Goal: Obtain resource: Download file/media

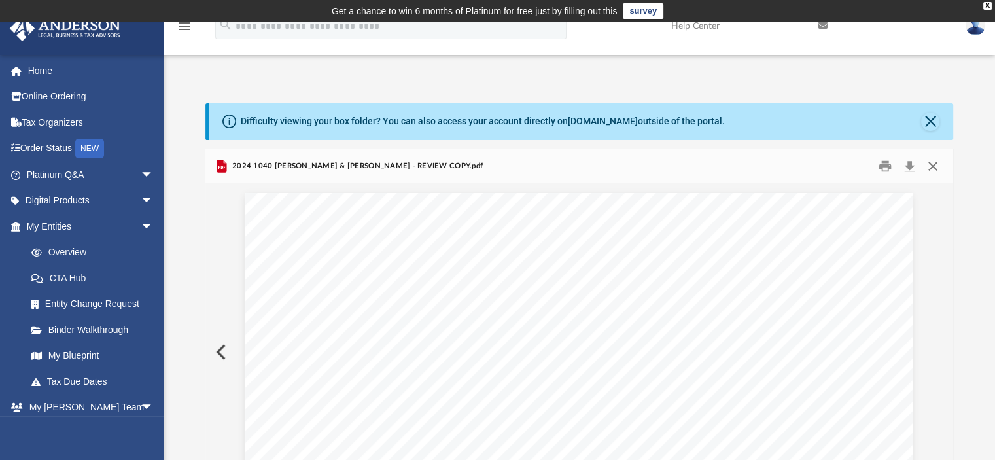
click at [931, 163] on button "Close" at bounding box center [933, 166] width 24 height 20
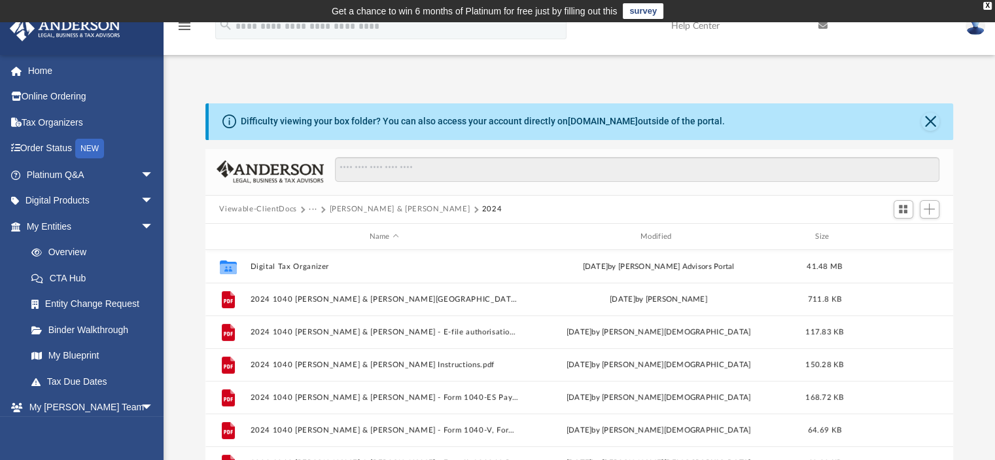
click at [281, 207] on button "Viewable-ClientDocs" at bounding box center [257, 209] width 77 height 12
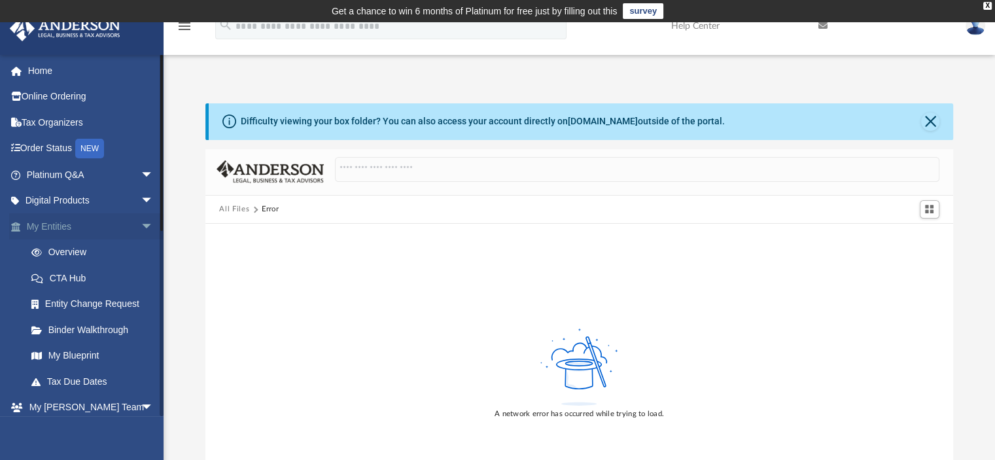
click at [141, 224] on span "arrow_drop_down" at bounding box center [154, 226] width 26 height 27
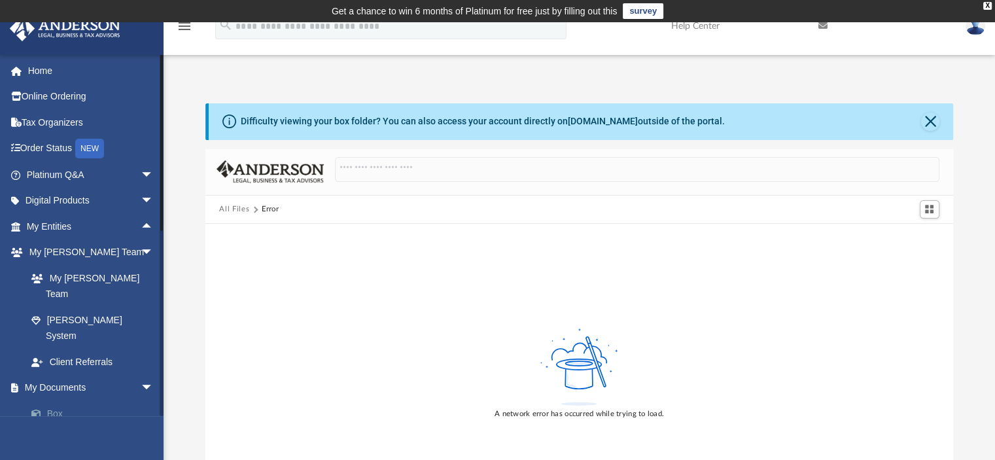
click at [57, 400] on link "Box" at bounding box center [95, 413] width 155 height 26
click at [933, 120] on button "Close" at bounding box center [930, 121] width 18 height 18
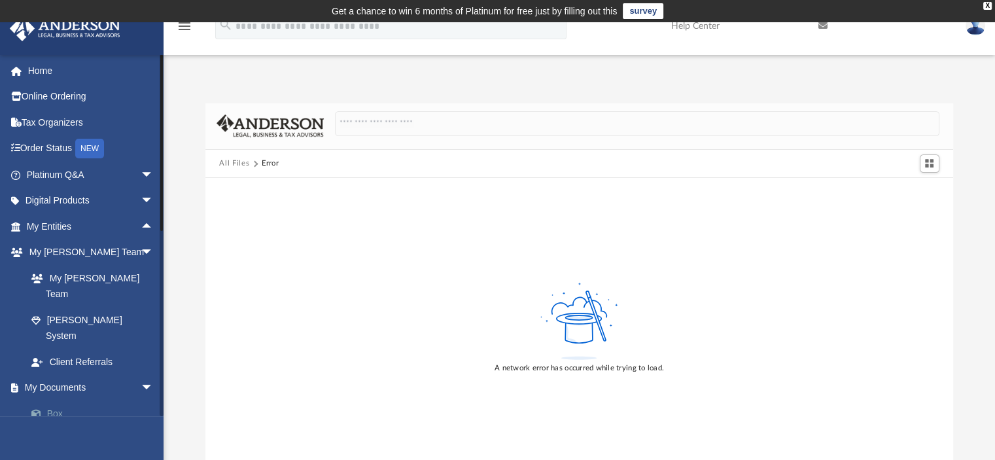
click at [54, 400] on link "Box" at bounding box center [95, 413] width 155 height 26
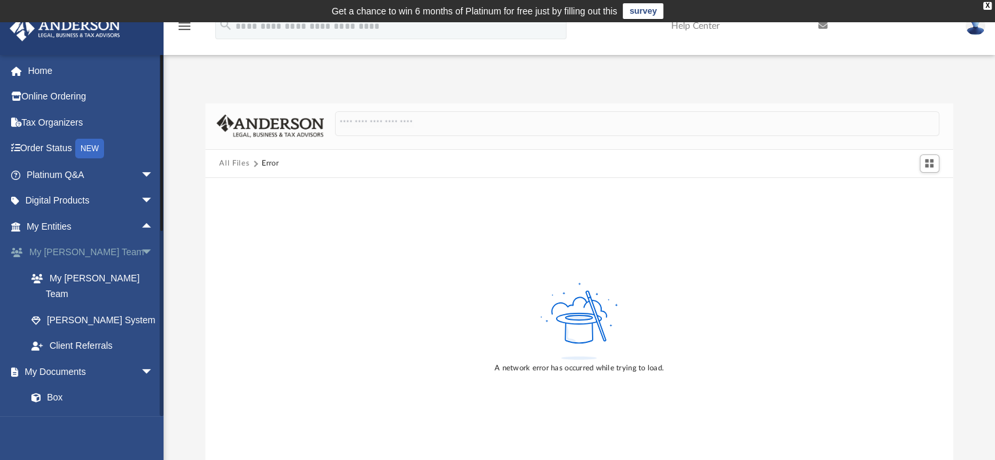
click at [59, 248] on link "My [PERSON_NAME] Team arrow_drop_down" at bounding box center [91, 252] width 164 height 26
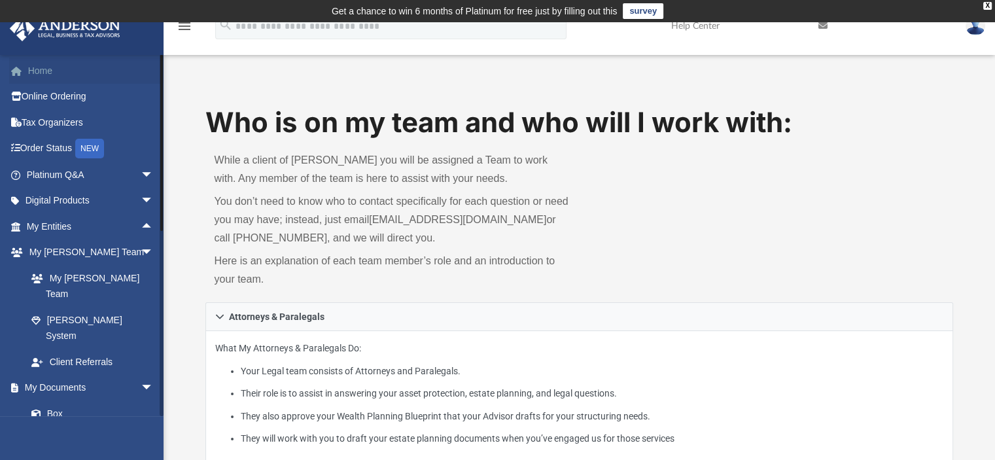
click at [41, 62] on link "Home" at bounding box center [91, 71] width 164 height 26
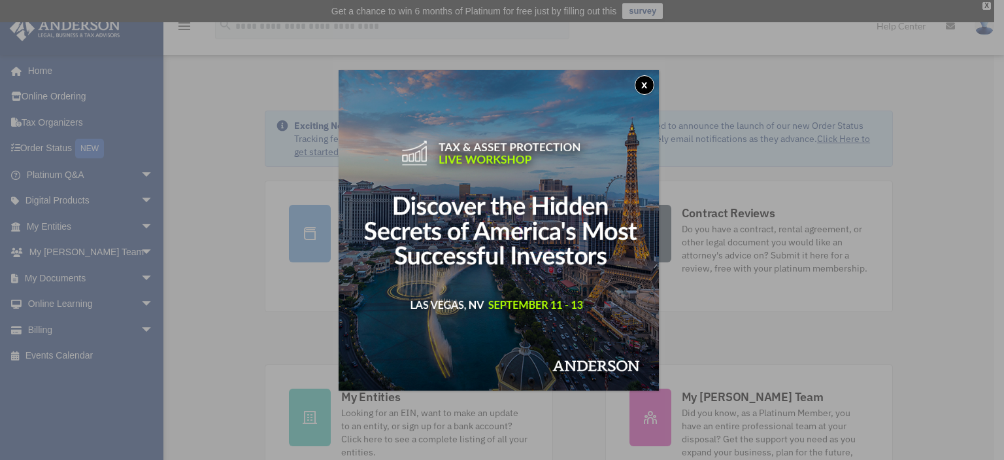
click at [649, 79] on button "x" at bounding box center [645, 85] width 20 height 20
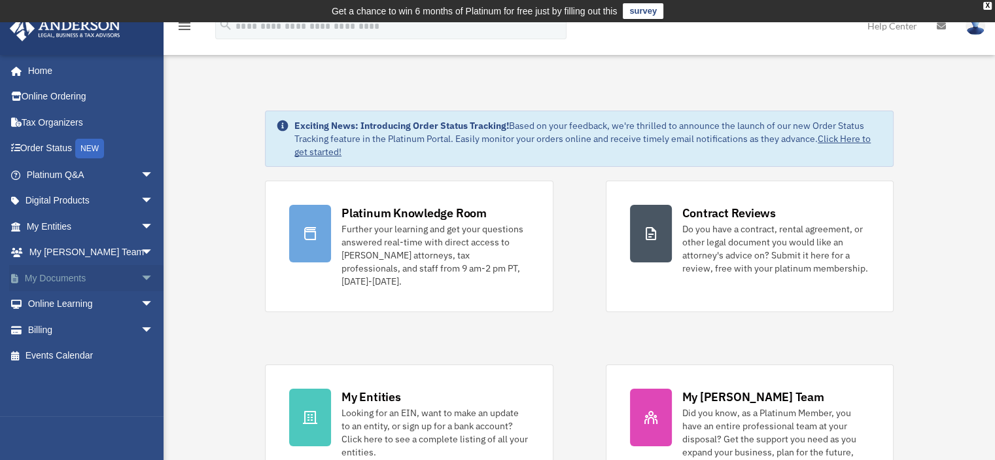
click at [141, 271] on span "arrow_drop_down" at bounding box center [154, 278] width 26 height 27
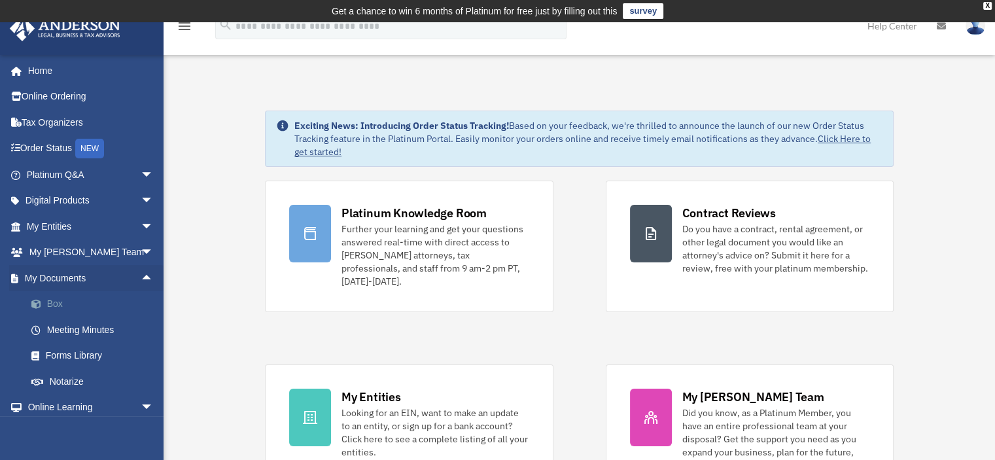
click at [54, 299] on link "Box" at bounding box center [95, 304] width 155 height 26
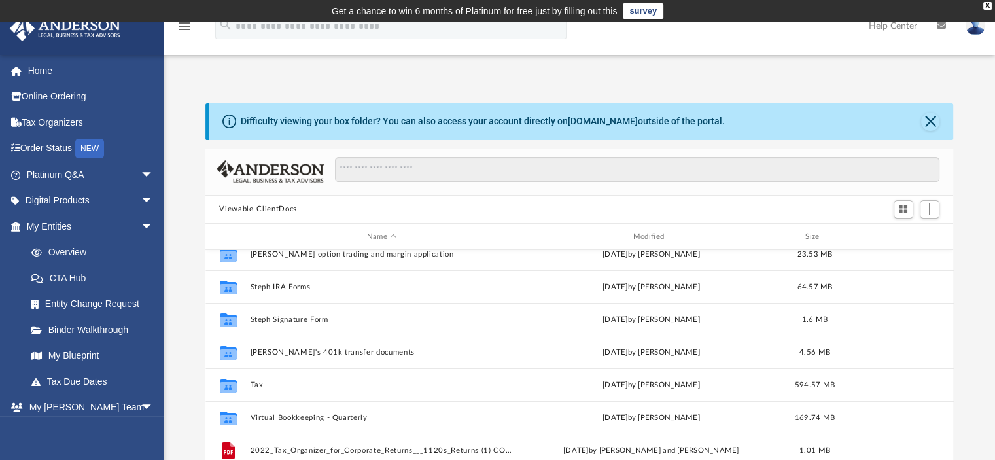
scroll to position [327, 0]
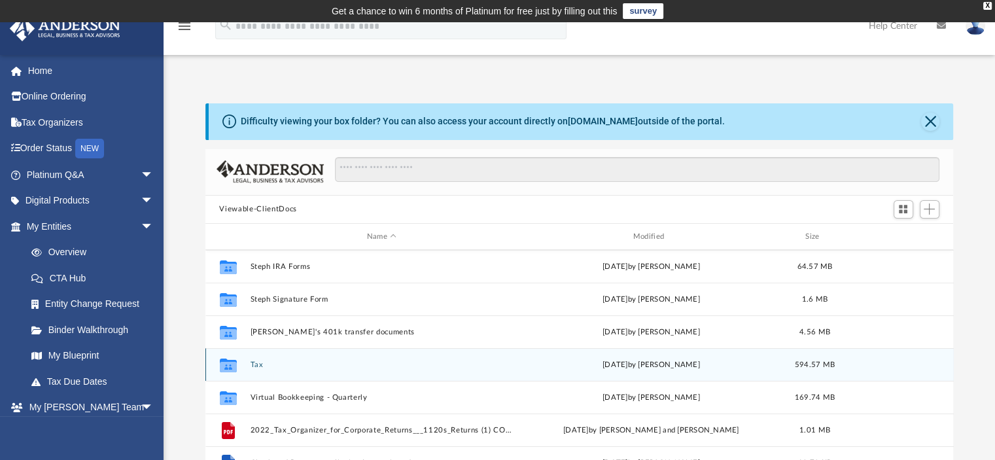
click at [254, 365] on button "Tax" at bounding box center [382, 364] width 264 height 9
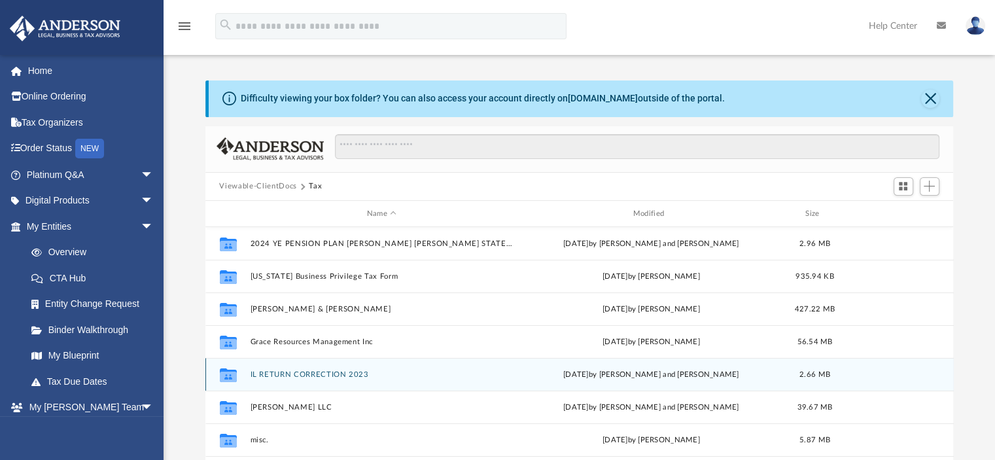
scroll to position [0, 0]
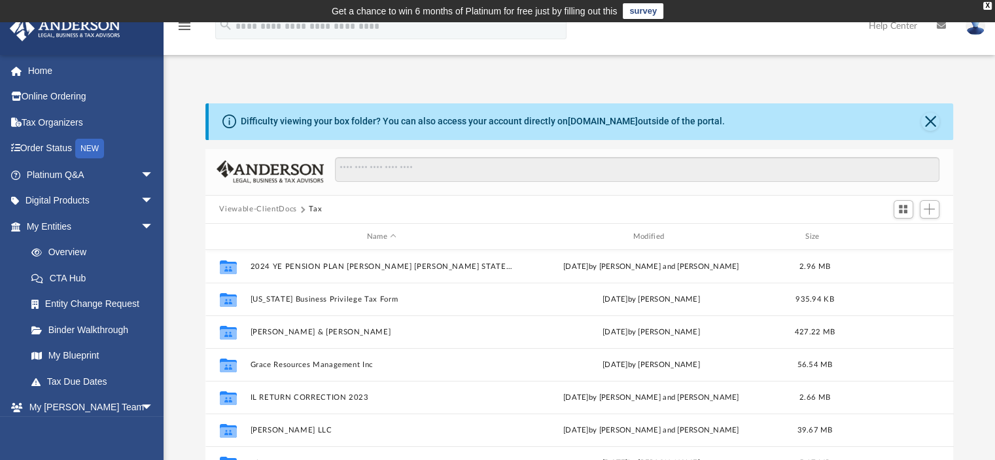
click at [275, 209] on button "Viewable-ClientDocs" at bounding box center [257, 209] width 77 height 12
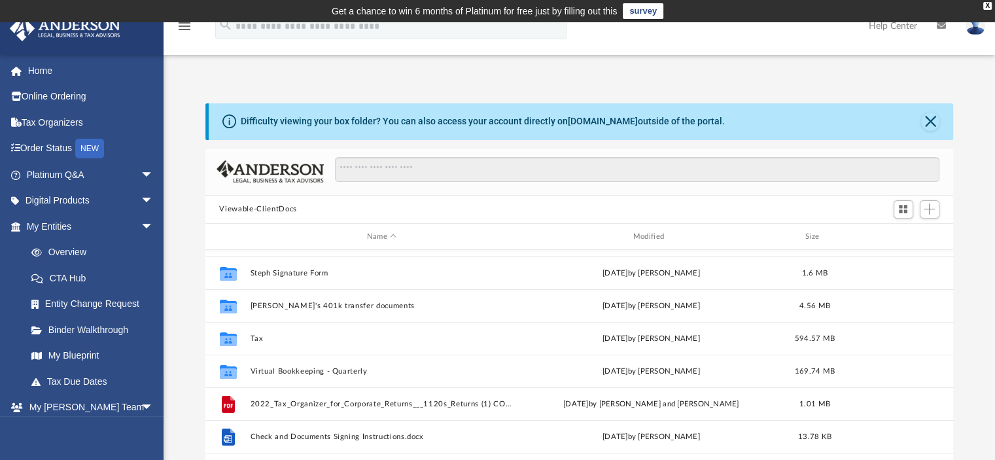
scroll to position [350, 0]
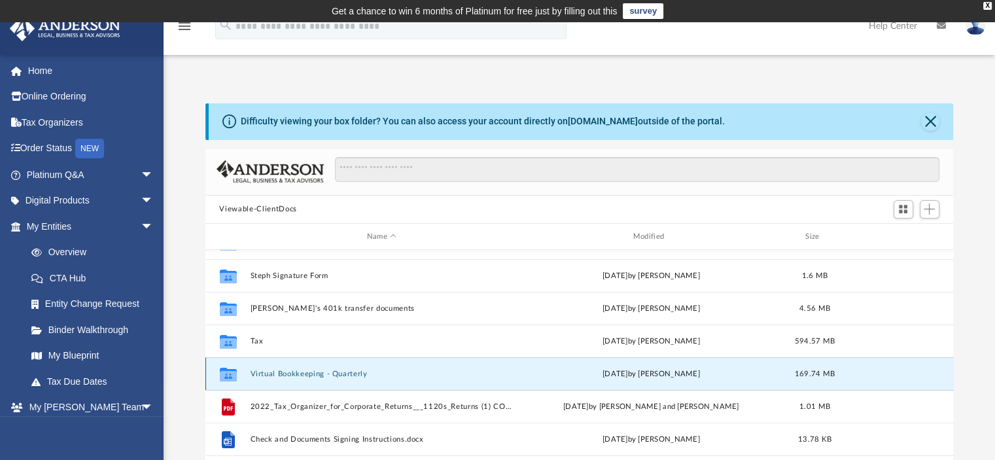
click at [304, 374] on button "Virtual Bookkeeping - Quarterly" at bounding box center [382, 373] width 264 height 9
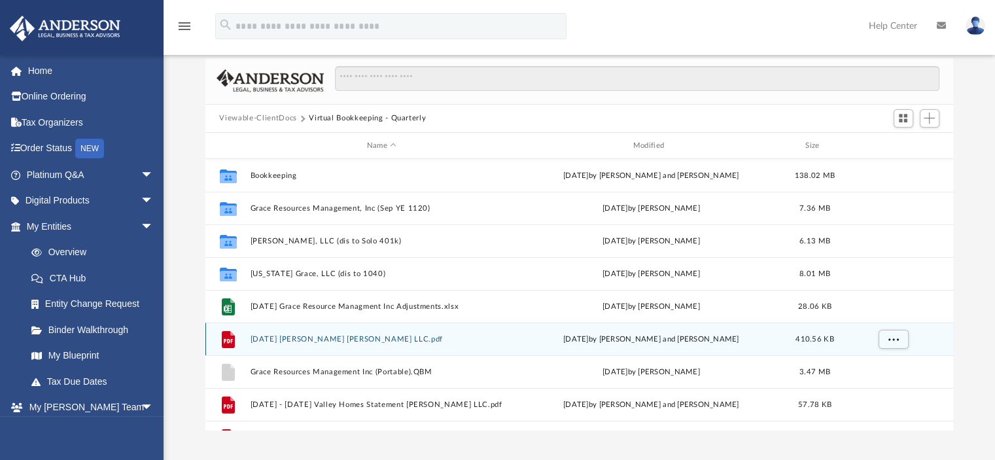
scroll to position [65, 0]
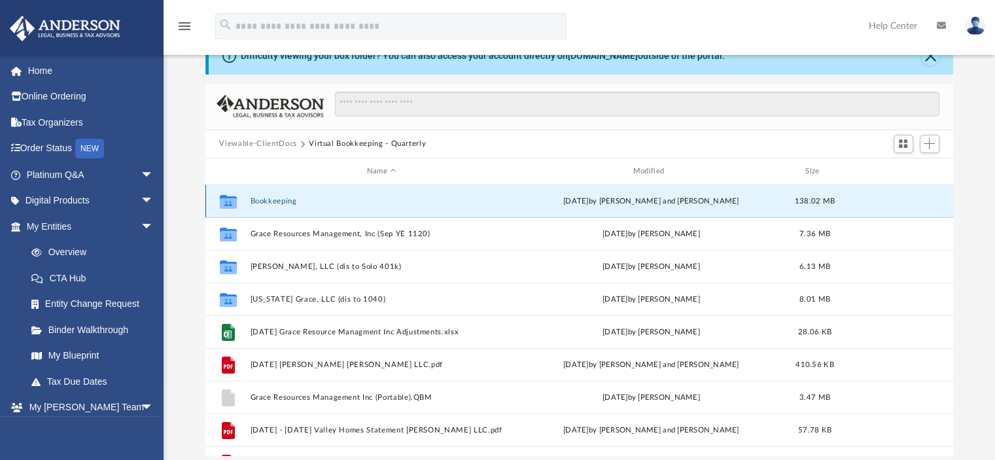
click at [276, 199] on button "Bookkeeping" at bounding box center [382, 201] width 264 height 9
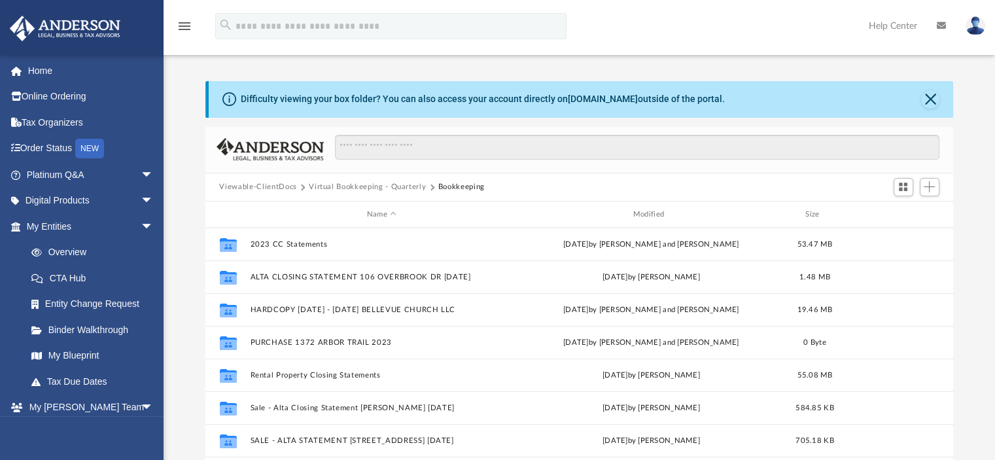
scroll to position [0, 0]
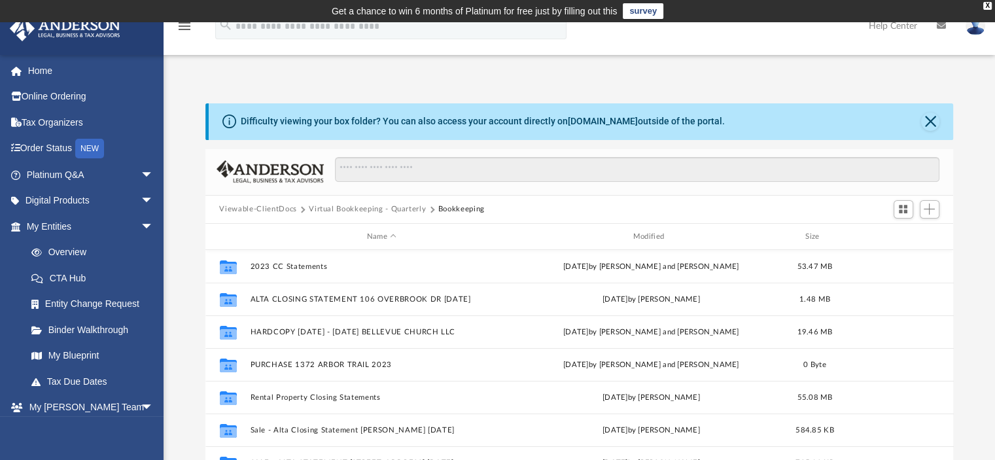
click at [267, 208] on button "Viewable-ClientDocs" at bounding box center [257, 209] width 77 height 12
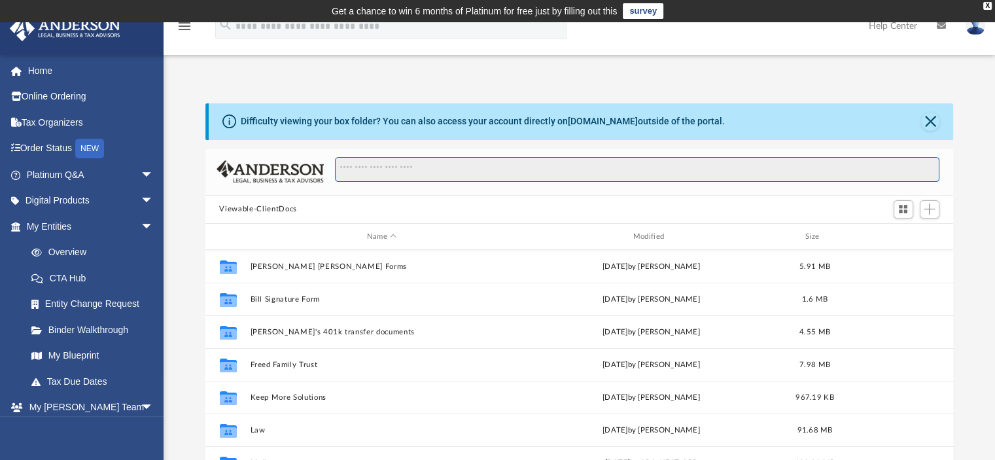
click at [483, 171] on input "Search files and folders" at bounding box center [637, 169] width 604 height 25
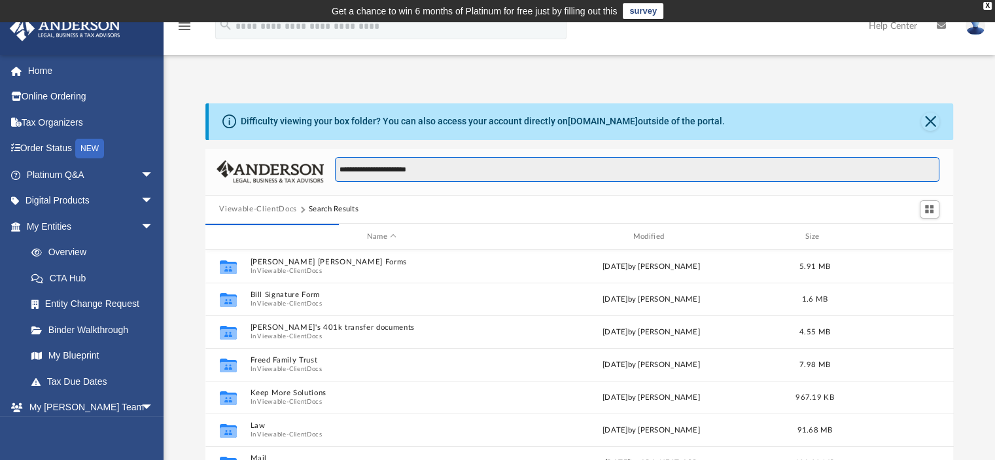
type input "**********"
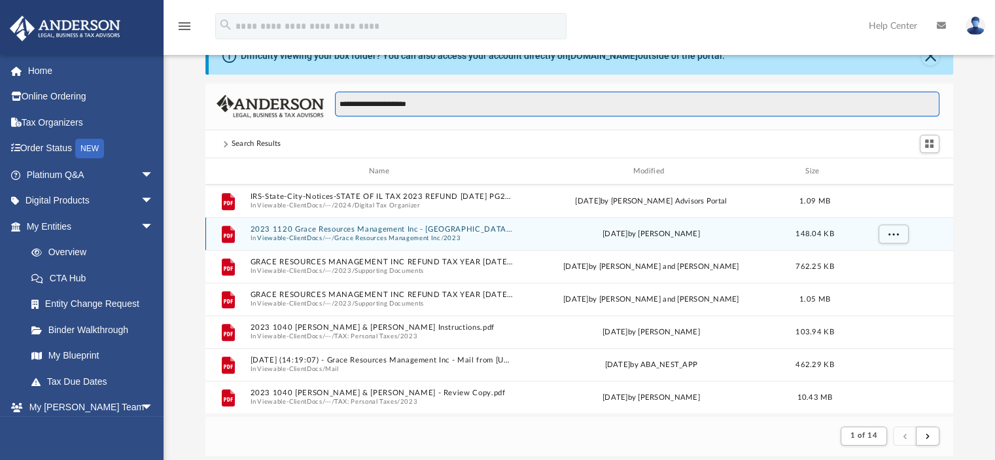
scroll to position [1242, 0]
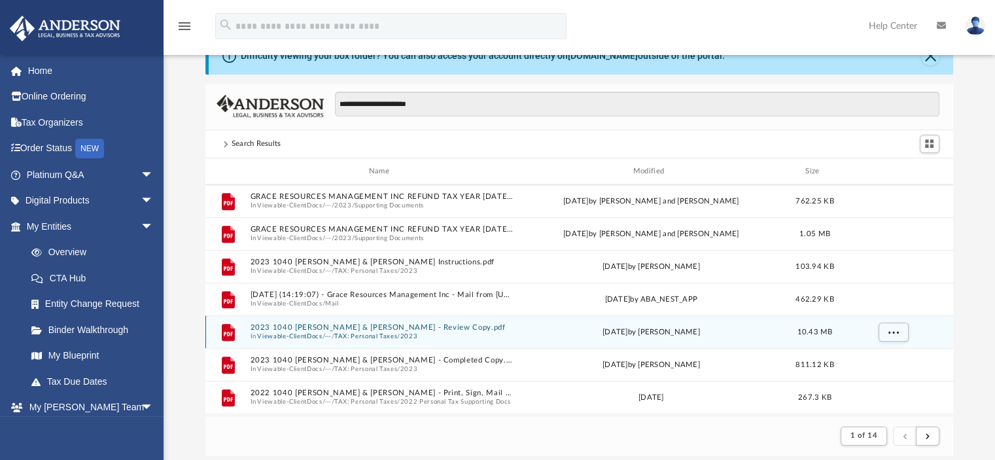
click at [330, 331] on button "2023 1040 Freed, Stephanie & William - Review Copy.pdf" at bounding box center [382, 328] width 264 height 9
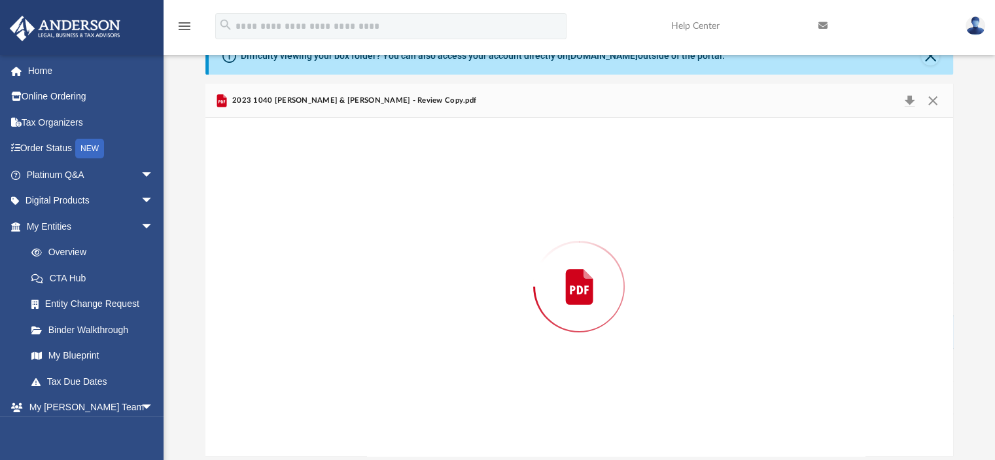
click at [330, 331] on div "Preview" at bounding box center [579, 286] width 748 height 337
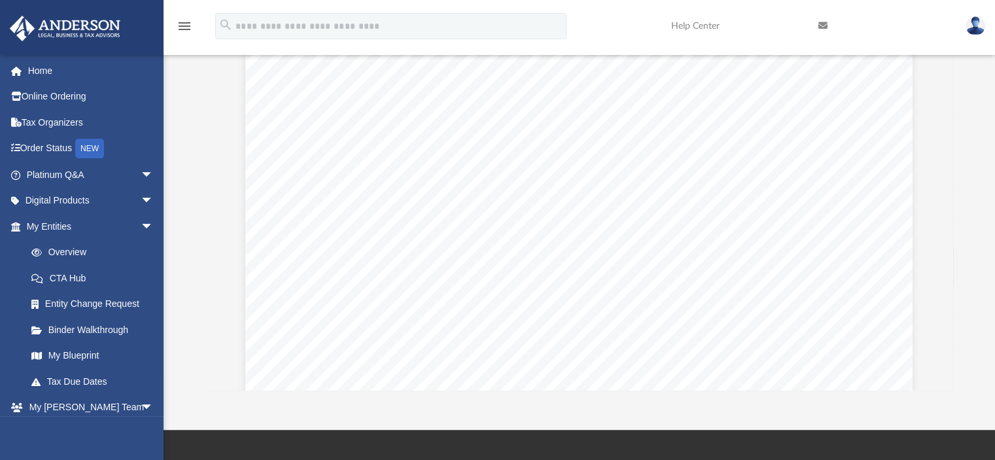
scroll to position [36292, 0]
